Goal: Browse casually

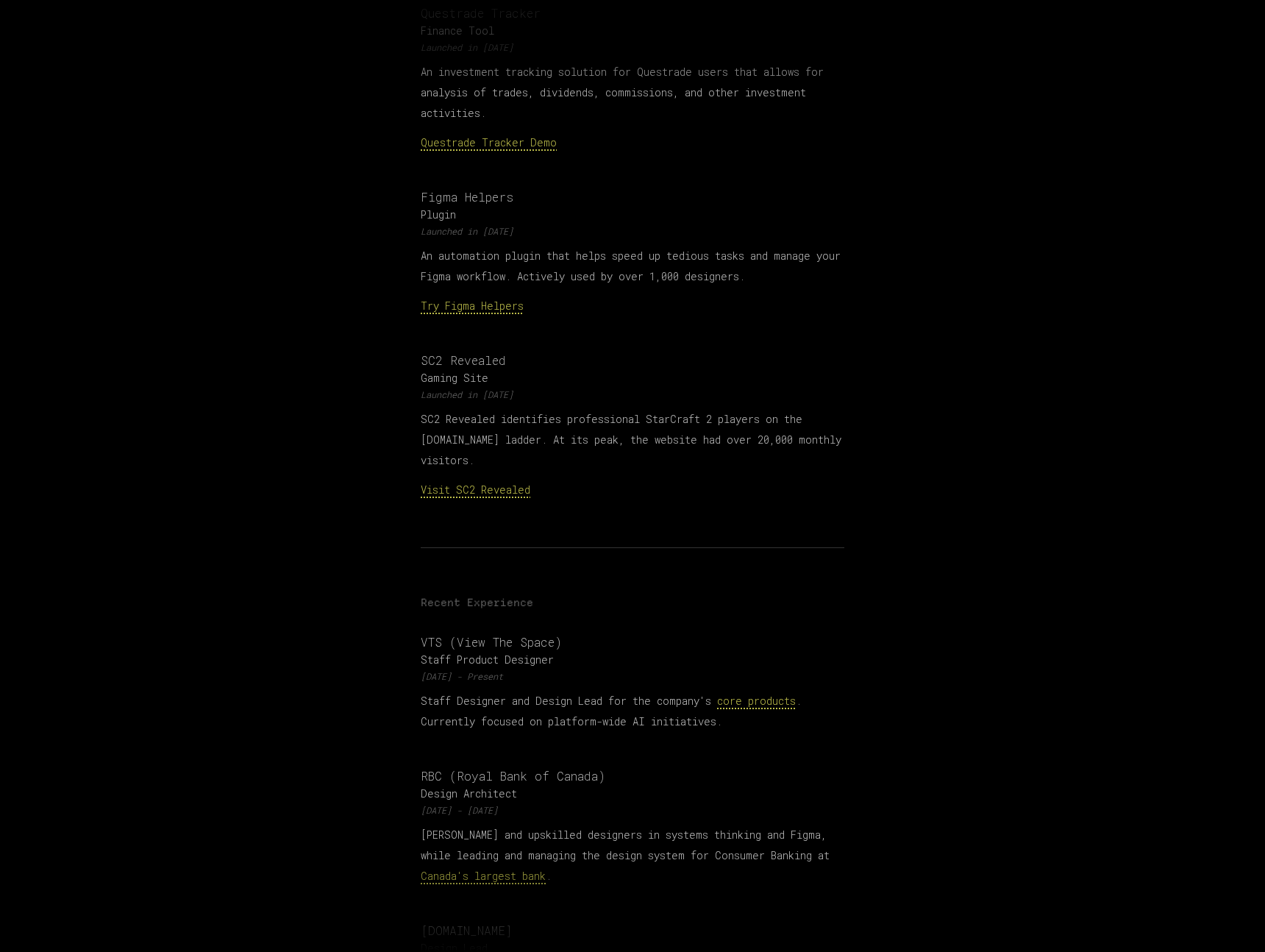
scroll to position [529, 0]
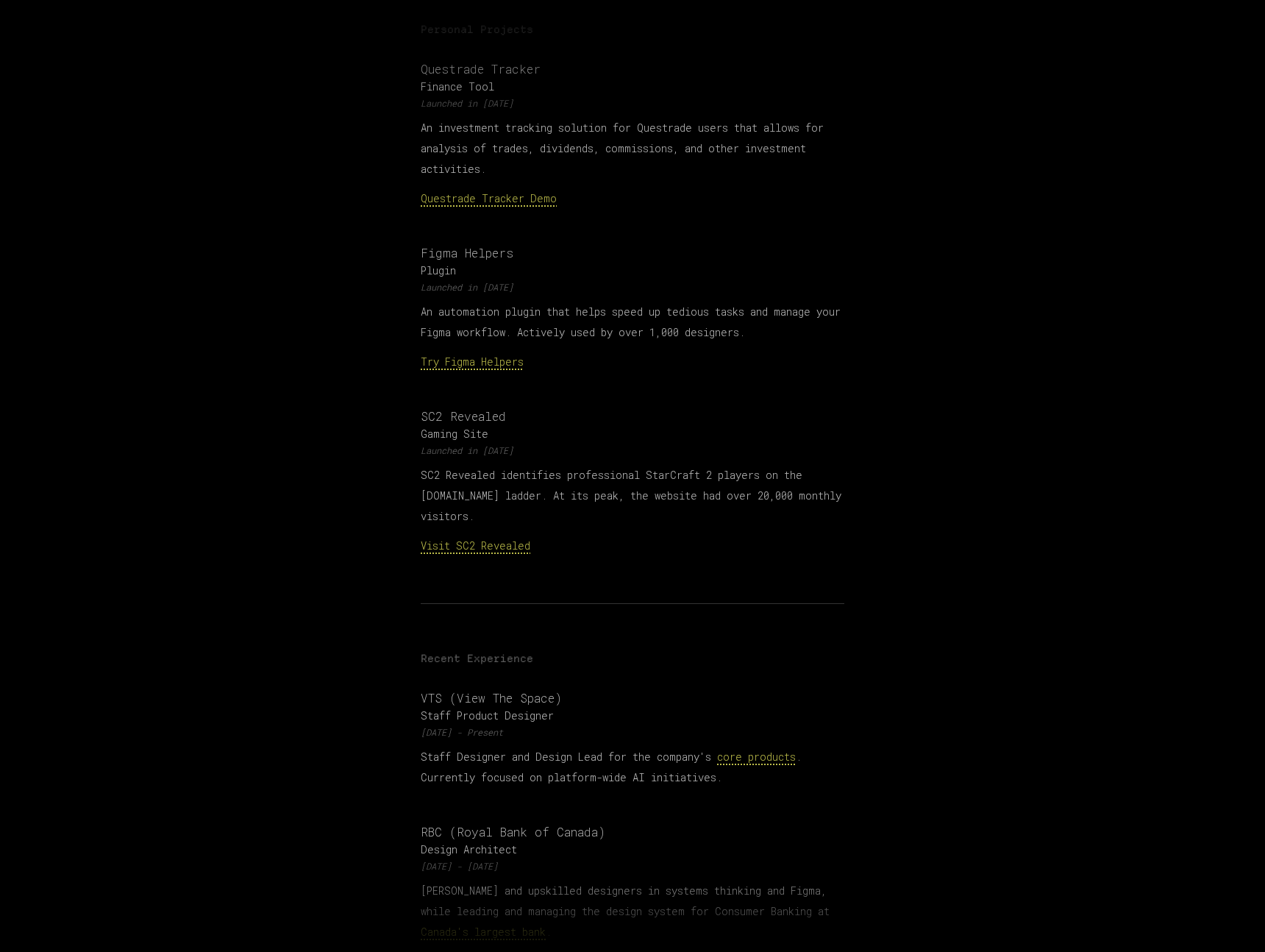
click at [312, 343] on main "David Chan Toronto-based D e s i g n e r ▎ I bring strong technical expertise a…" at bounding box center [632, 607] width 1265 height 2274
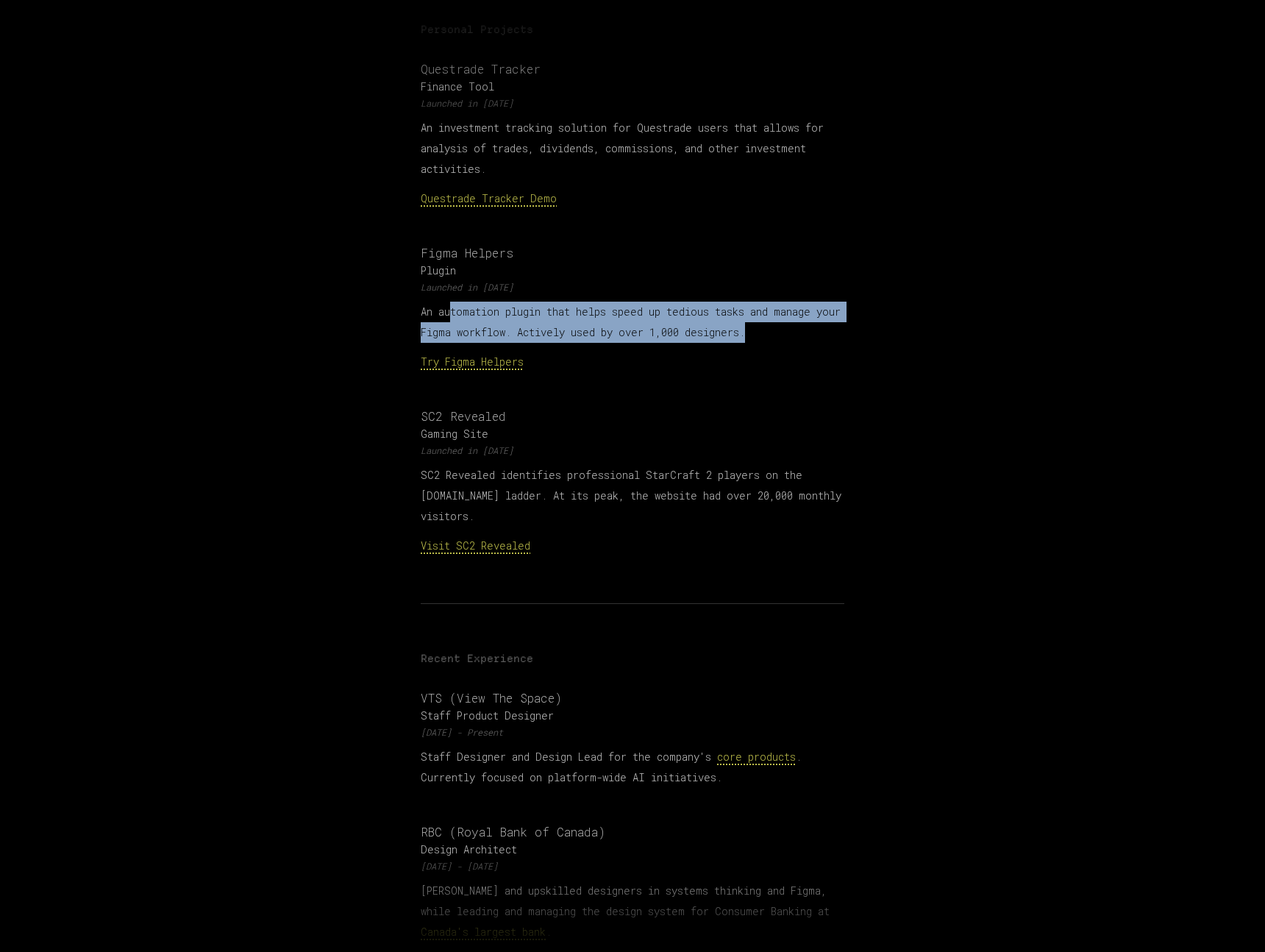
drag, startPoint x: 455, startPoint y: 287, endPoint x: 800, endPoint y: 313, distance: 346.0
click at [807, 317] on p "An automation plugin that helps speed up tedious tasks and manage your Figma wo…" at bounding box center [632, 321] width 423 height 41
click at [799, 313] on p "An automation plugin that helps speed up tedious tasks and manage your Figma wo…" at bounding box center [632, 321] width 423 height 41
drag, startPoint x: 748, startPoint y: 310, endPoint x: 542, endPoint y: 298, distance: 206.3
click at [542, 301] on p "An automation plugin that helps speed up tedious tasks and manage your Figma wo…" at bounding box center [632, 321] width 423 height 41
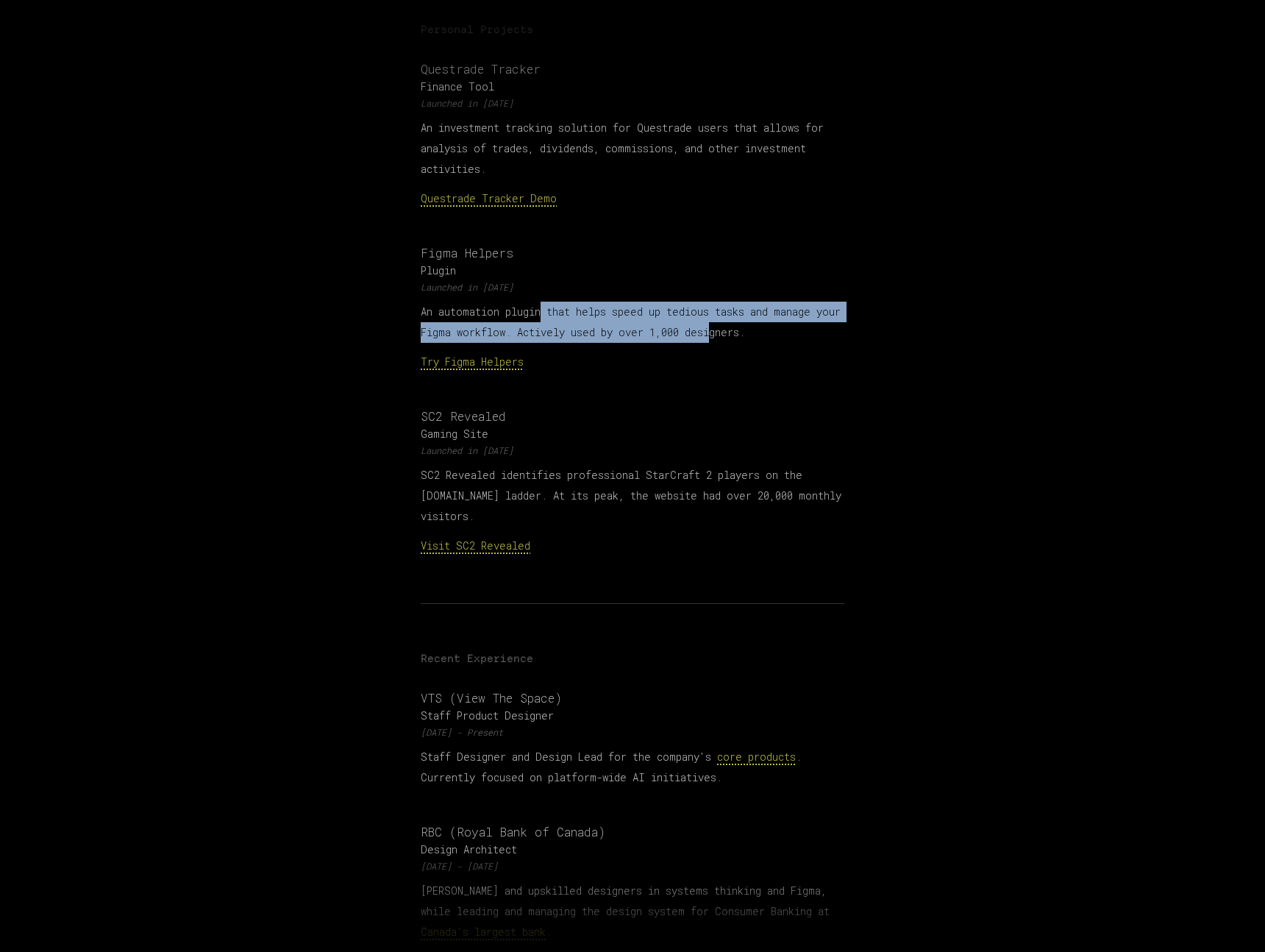
click at [542, 301] on p "An automation plugin that helps speed up tedious tasks and manage your Figma wo…" at bounding box center [632, 321] width 423 height 41
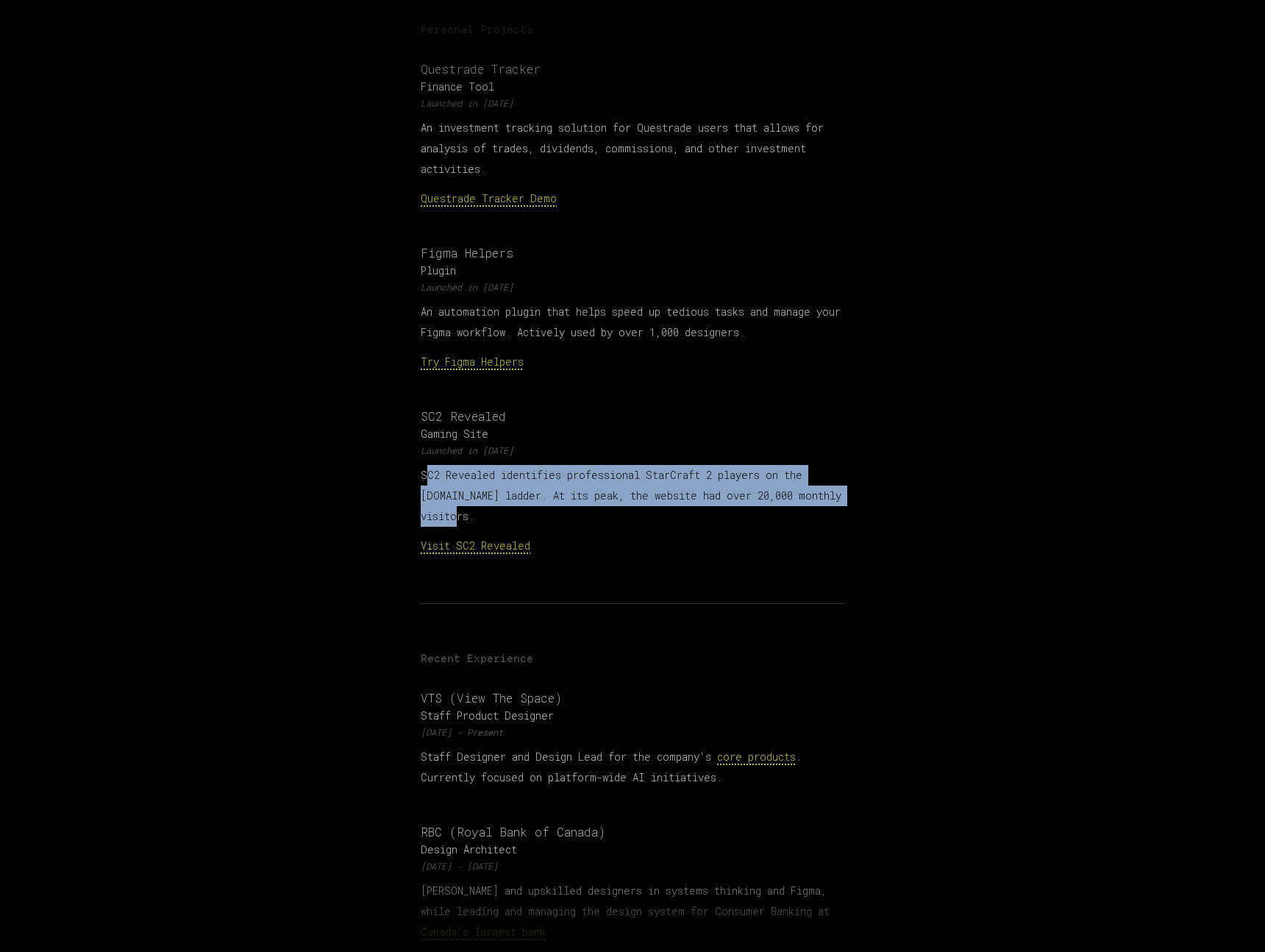
drag, startPoint x: 428, startPoint y: 446, endPoint x: 578, endPoint y: 493, distance: 157.2
click at [578, 493] on p "SC2 Revealed identifies professional StarCraft 2 players on the [DOMAIN_NAME] l…" at bounding box center [632, 496] width 423 height 62
drag, startPoint x: 629, startPoint y: 490, endPoint x: 497, endPoint y: 456, distance: 136.3
click at [497, 465] on p "SC2 Revealed identifies professional StarCraft 2 players on the [DOMAIN_NAME] l…" at bounding box center [632, 496] width 423 height 62
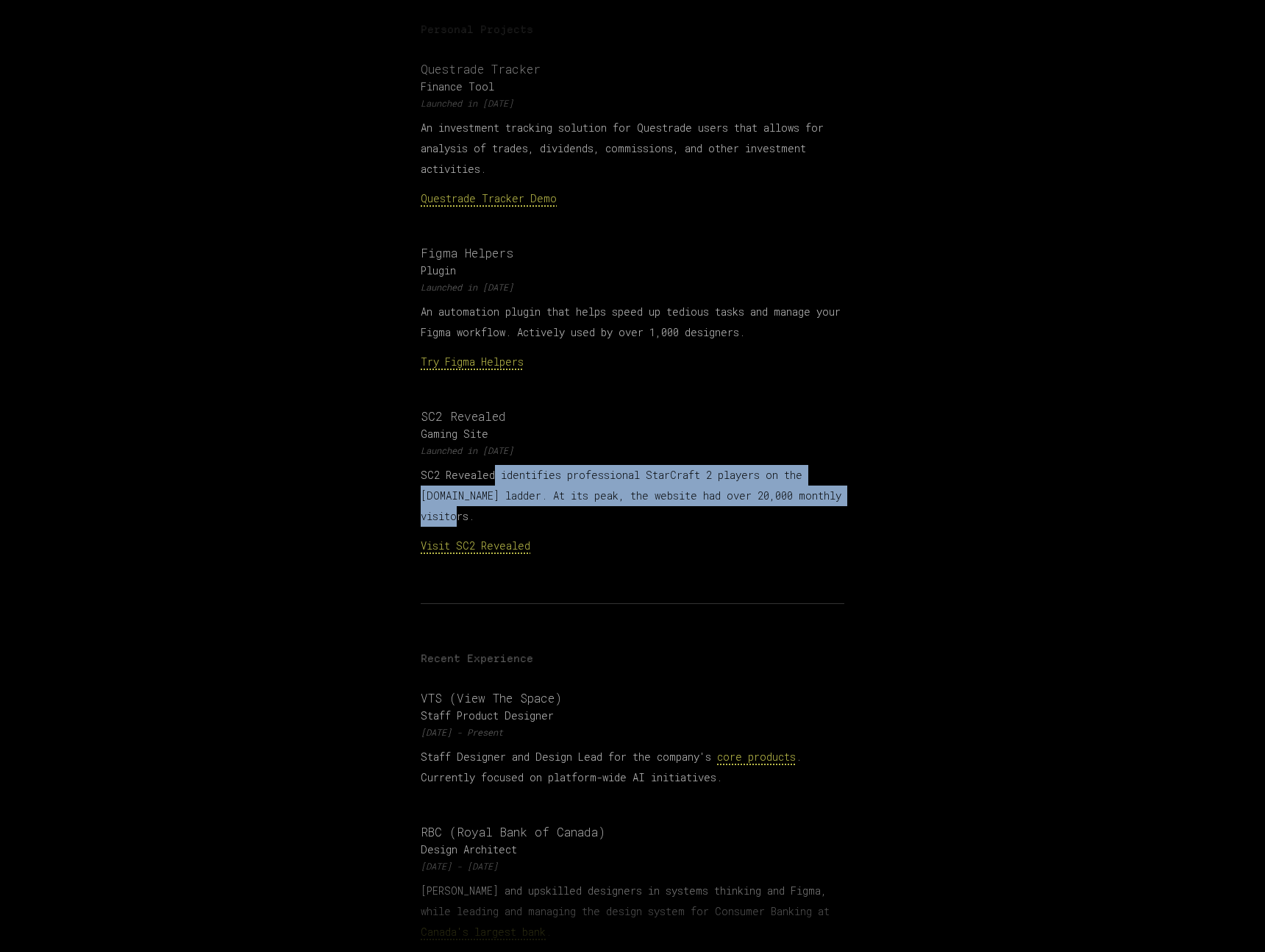
click at [497, 465] on p "SC2 Revealed identifies professional StarCraft 2 players on the [DOMAIN_NAME] l…" at bounding box center [632, 496] width 423 height 62
drag, startPoint x: 422, startPoint y: 448, endPoint x: 637, endPoint y: 495, distance: 220.1
click at [637, 495] on p "SC2 Revealed identifies professional StarCraft 2 players on the [DOMAIN_NAME] l…" at bounding box center [632, 496] width 423 height 62
click at [637, 496] on p "SC2 Revealed identifies professional StarCraft 2 players on the [DOMAIN_NAME] l…" at bounding box center [632, 496] width 423 height 62
click at [656, 494] on p "SC2 Revealed identifies professional StarCraft 2 players on the [DOMAIN_NAME] l…" at bounding box center [632, 496] width 423 height 62
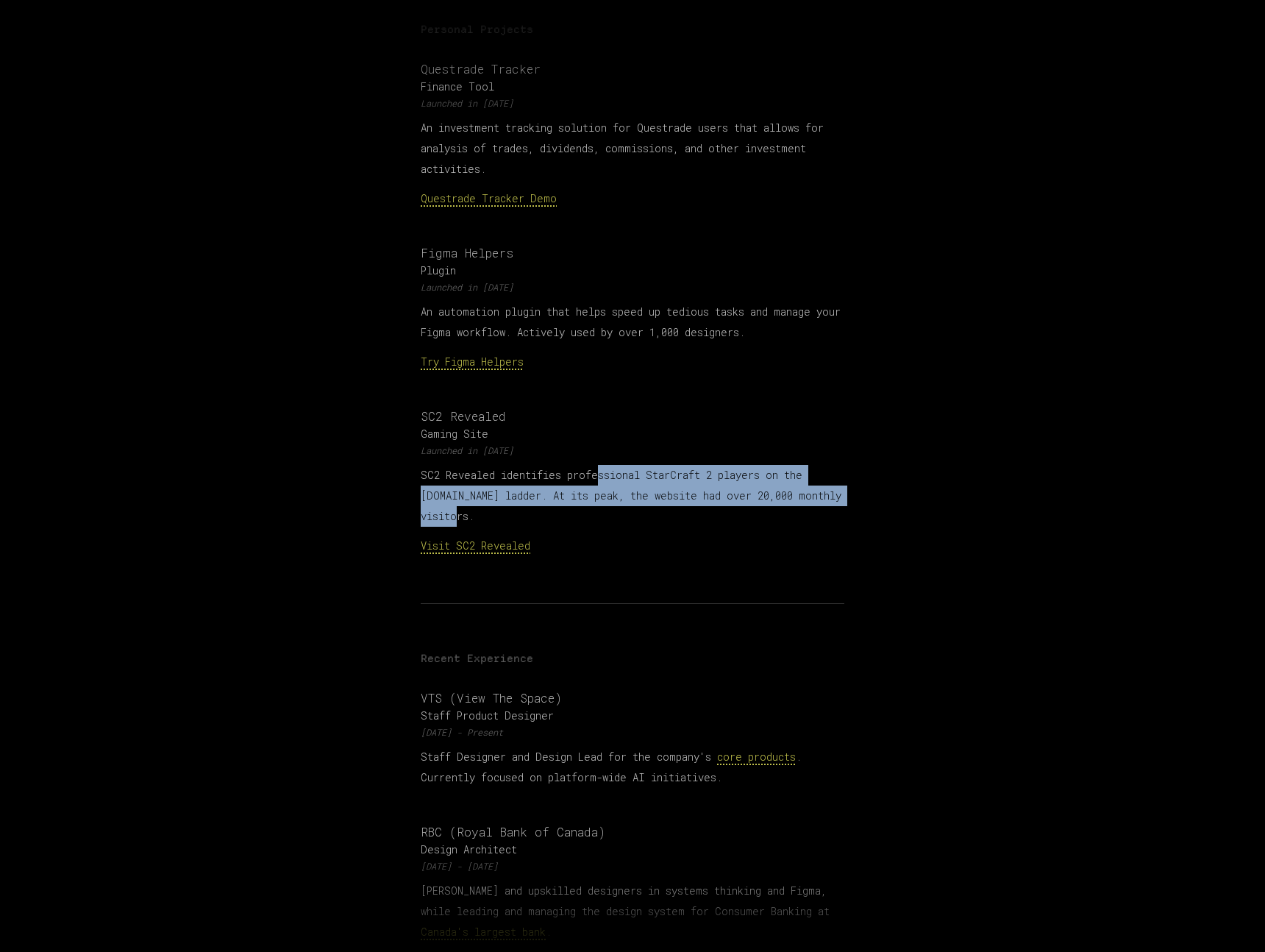
drag, startPoint x: 653, startPoint y: 495, endPoint x: 601, endPoint y: 452, distance: 67.5
click at [601, 465] on p "SC2 Revealed identifies professional StarCraft 2 players on the [DOMAIN_NAME] l…" at bounding box center [632, 496] width 423 height 62
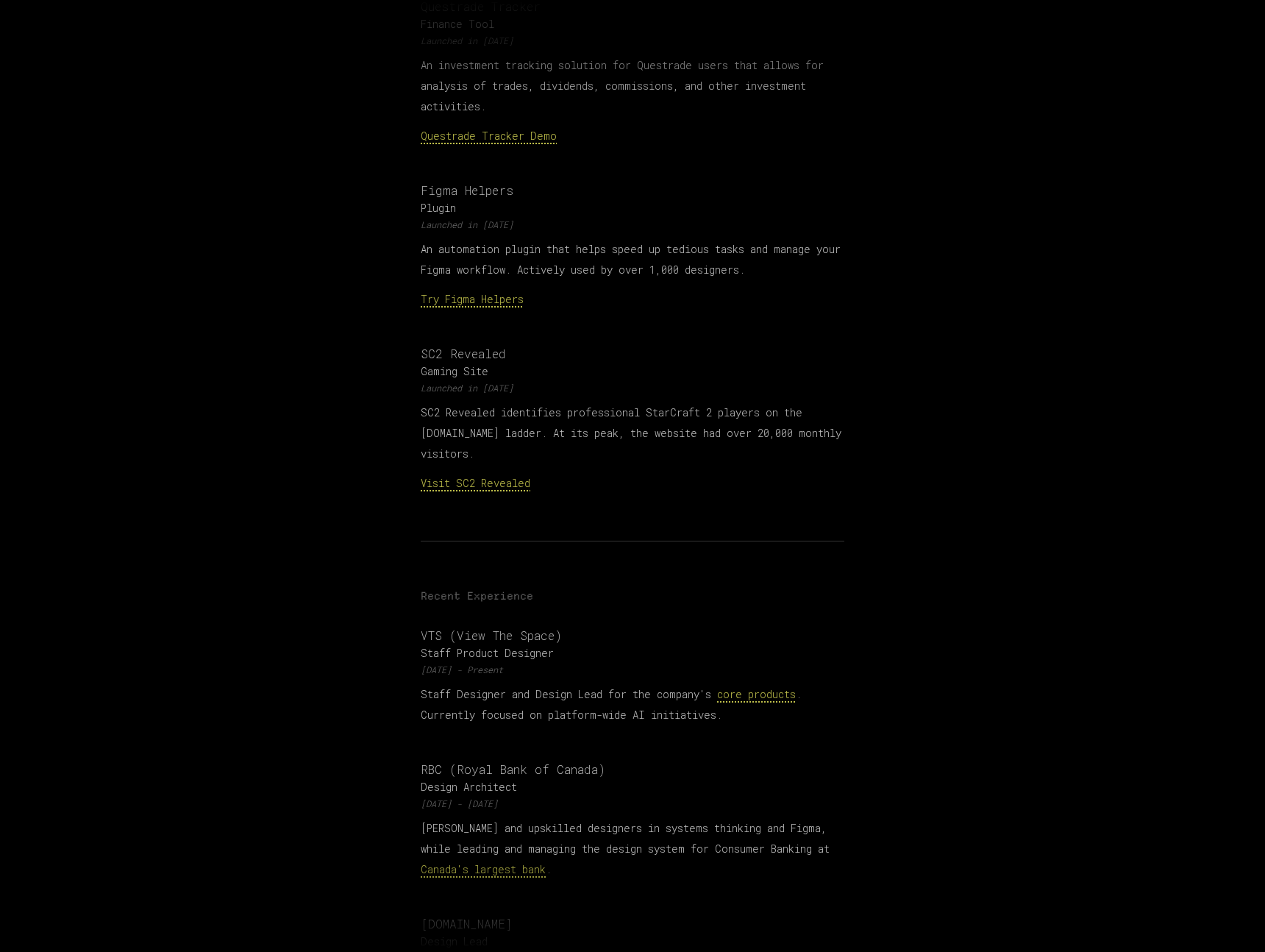
scroll to position [883, 0]
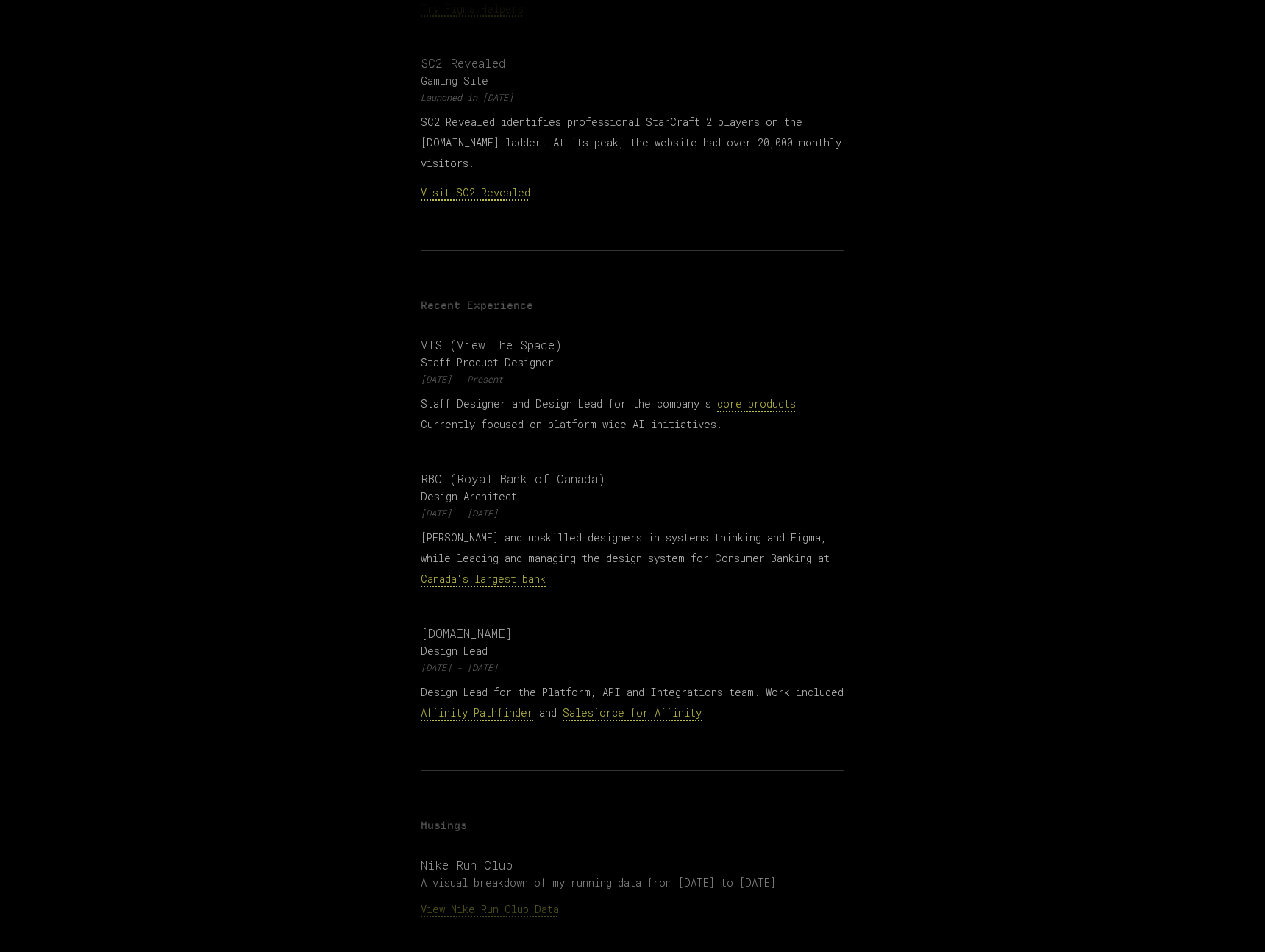
click at [492, 393] on p "Staff Designer and Design Lead for the company's core products . Currently focu…" at bounding box center [632, 413] width 423 height 41
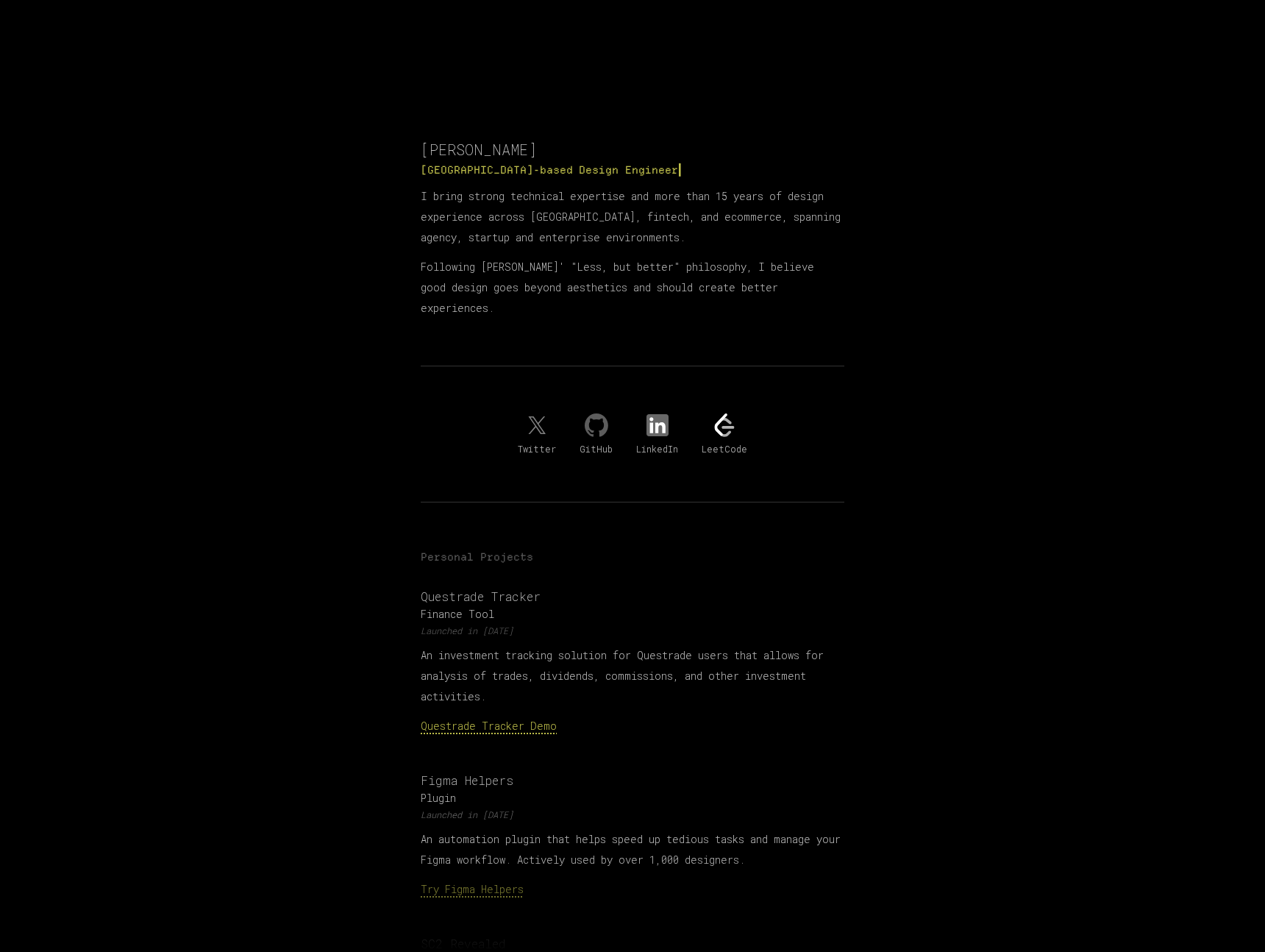
scroll to position [0, 0]
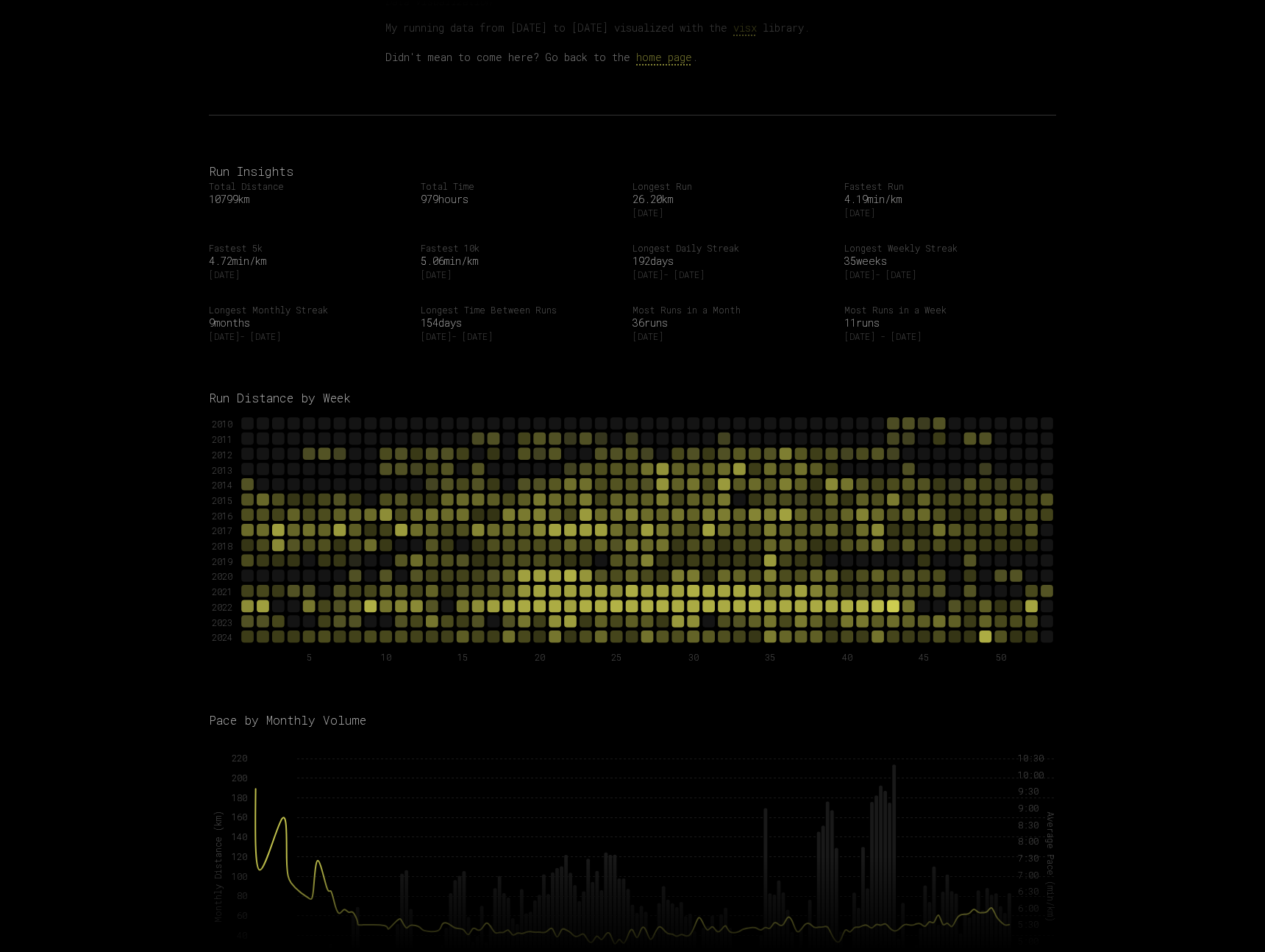
scroll to position [176, 0]
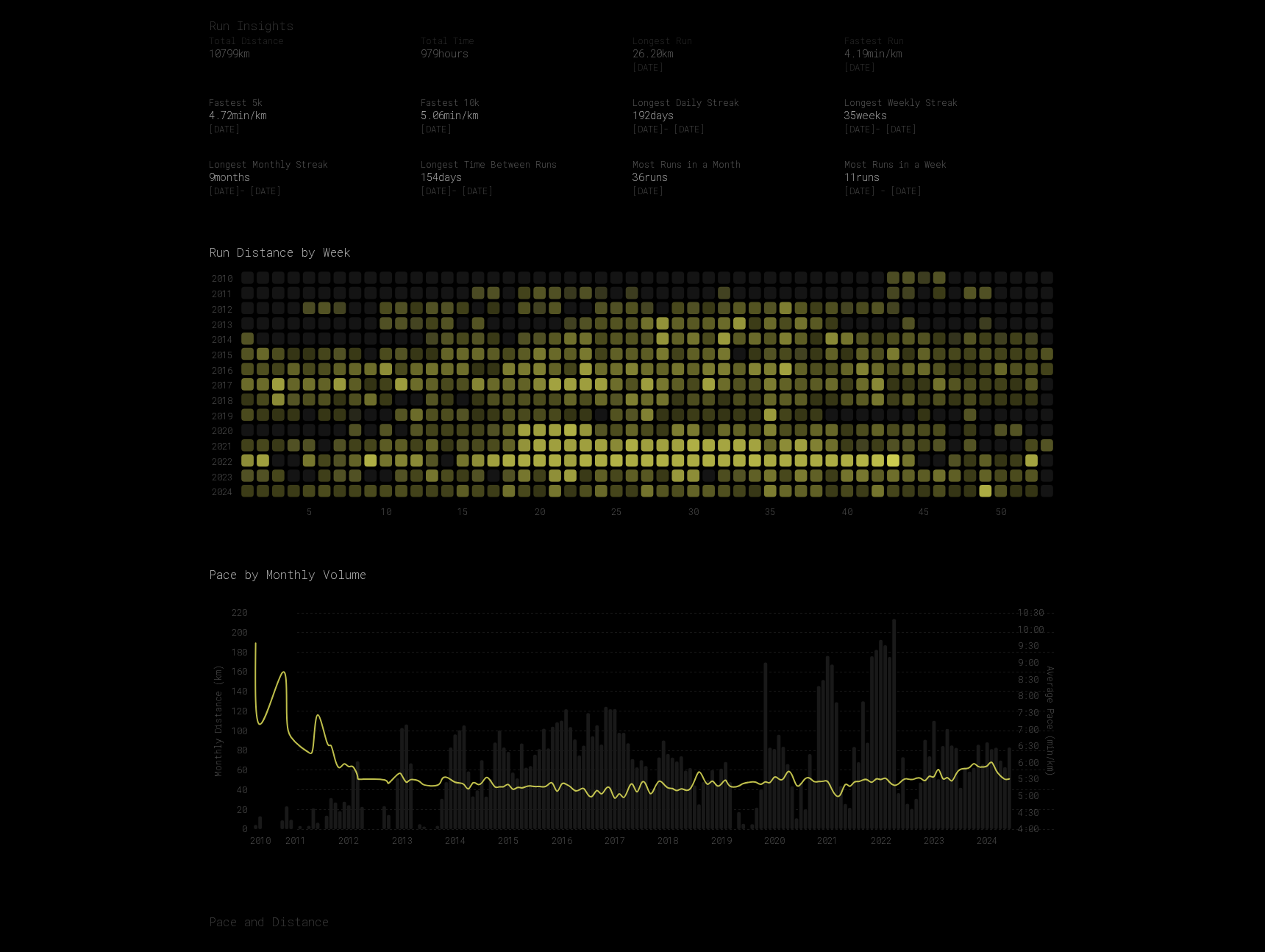
scroll to position [0, 0]
